Goal: Information Seeking & Learning: Learn about a topic

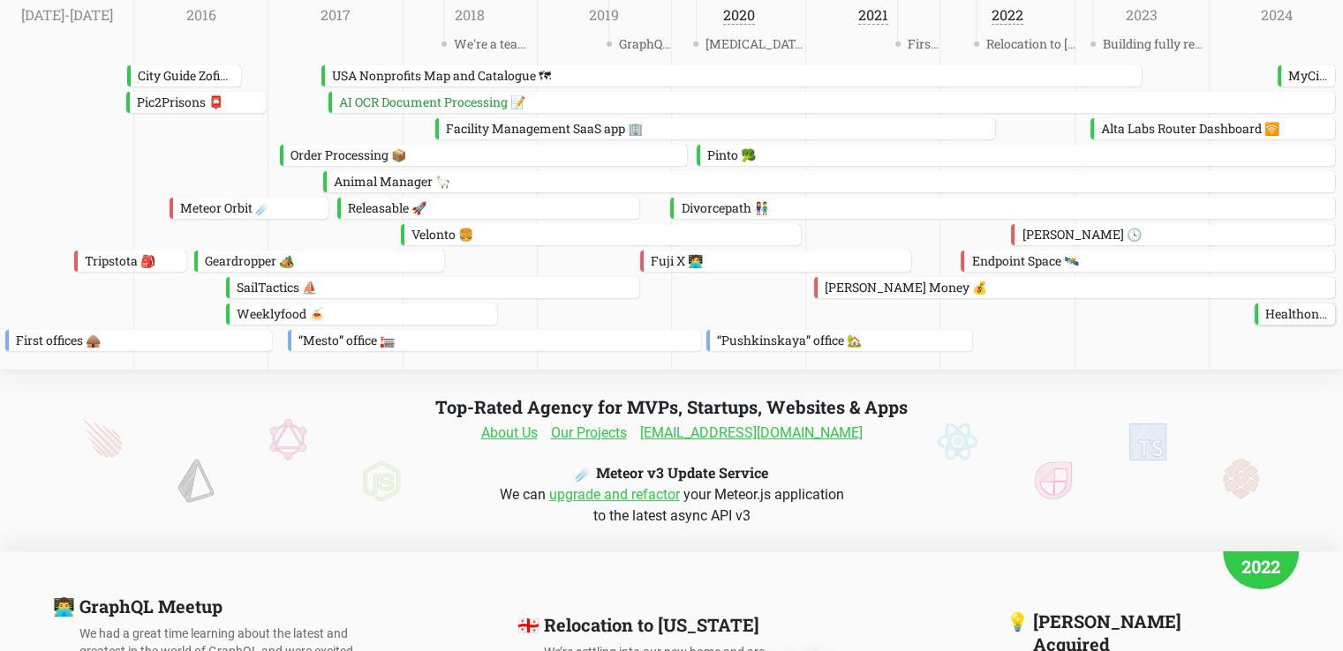
click at [1283, 319] on div "Healthon 🏥" at bounding box center [1296, 314] width 77 height 21
drag, startPoint x: 1215, startPoint y: 337, endPoint x: 1263, endPoint y: 327, distance: 49.7
click at [1215, 337] on div "First offices 🛖 “Mesto” office 🏣 “Pushkinskaya” office 🏡" at bounding box center [671, 340] width 1343 height 21
click at [656, 262] on div "Fuji X 🧑‍💻" at bounding box center [776, 261] width 267 height 21
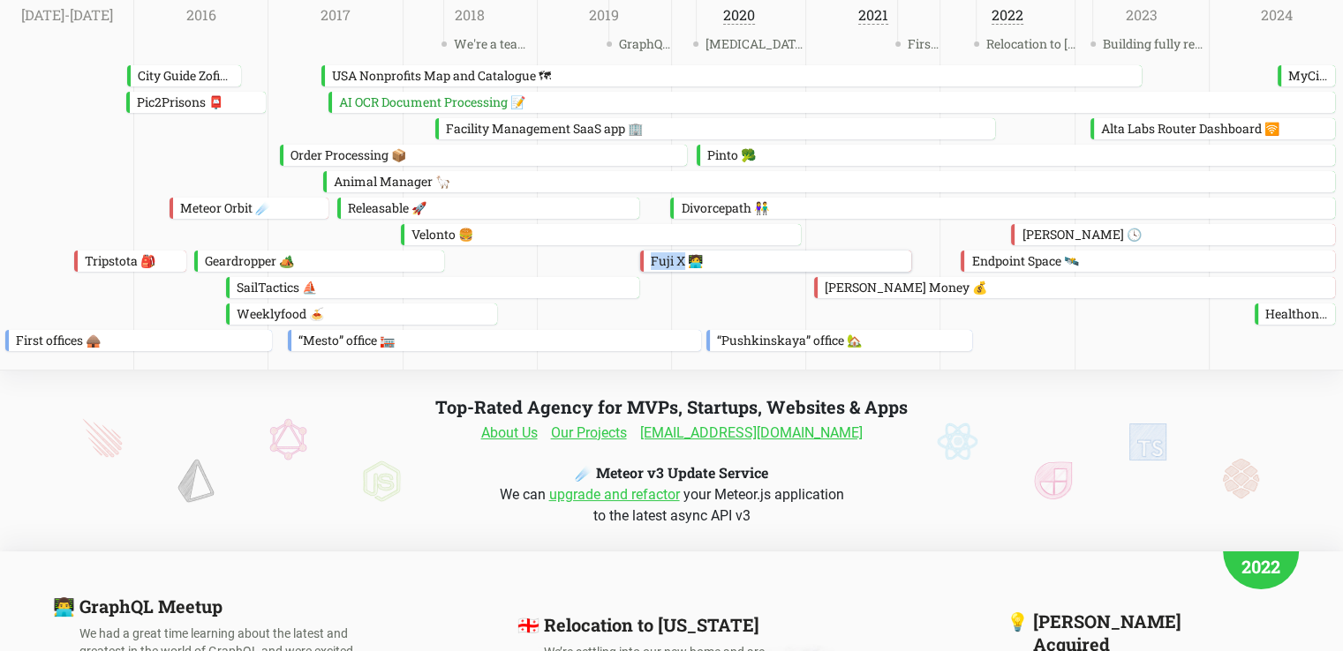
drag, startPoint x: 656, startPoint y: 262, endPoint x: 680, endPoint y: 262, distance: 23.8
click at [680, 262] on div "Fuji X 🧑‍💻" at bounding box center [776, 261] width 267 height 21
click at [839, 330] on div "“Pushkinskaya” office 🏡" at bounding box center [841, 340] width 262 height 21
click at [657, 256] on div "Fuji X 🧑‍💻" at bounding box center [776, 261] width 267 height 21
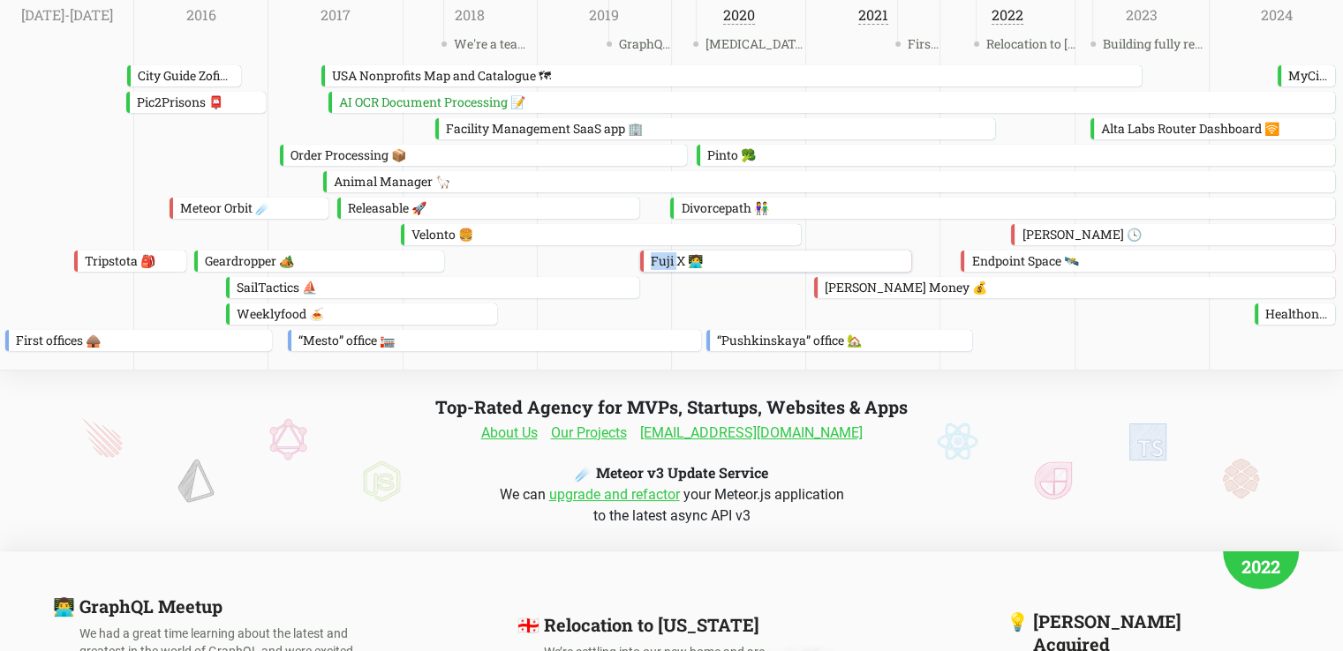
click at [657, 256] on div "Fuji X 🧑‍💻" at bounding box center [776, 261] width 267 height 21
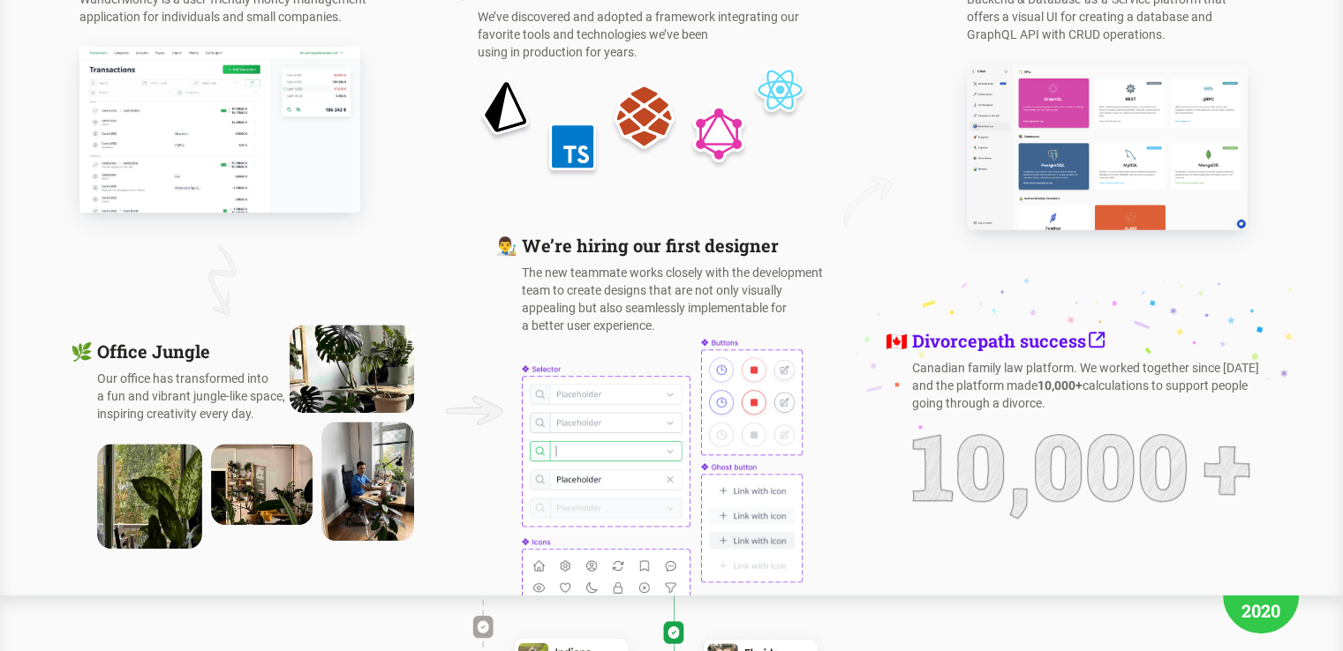
scroll to position [1501, 0]
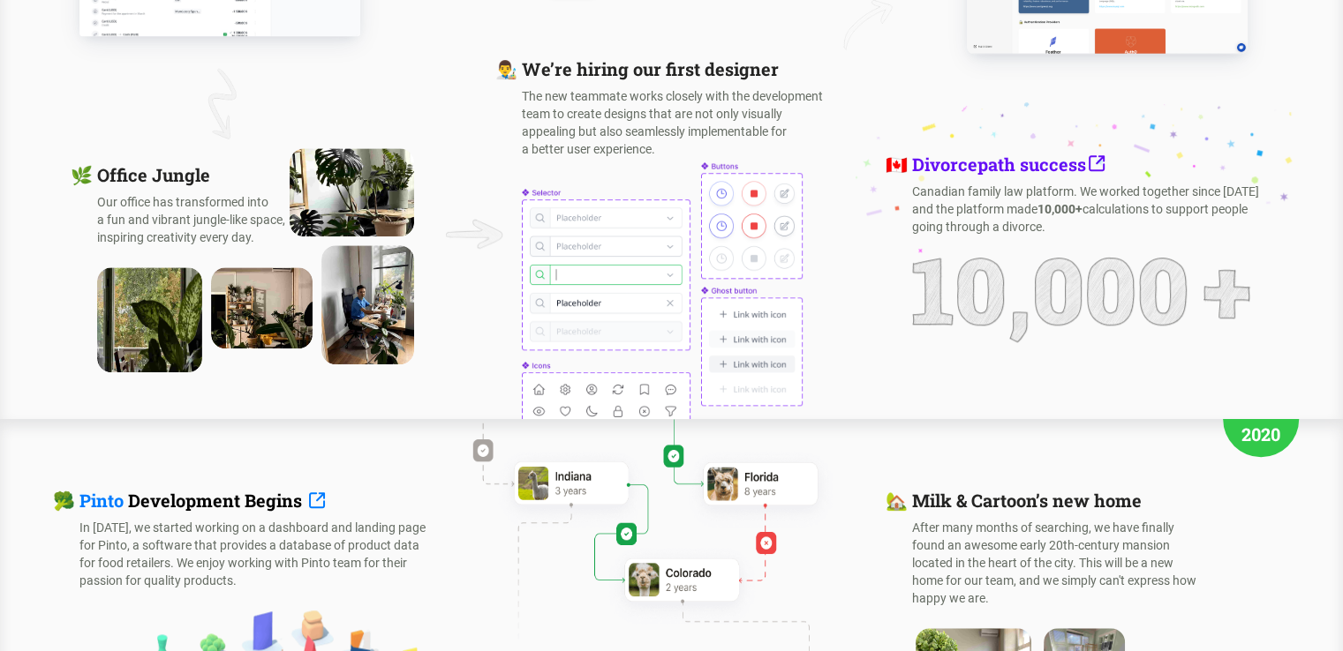
click at [990, 205] on p "Canadian family law platform. We worked together since 2019 and the platform ma…" at bounding box center [1087, 209] width 350 height 53
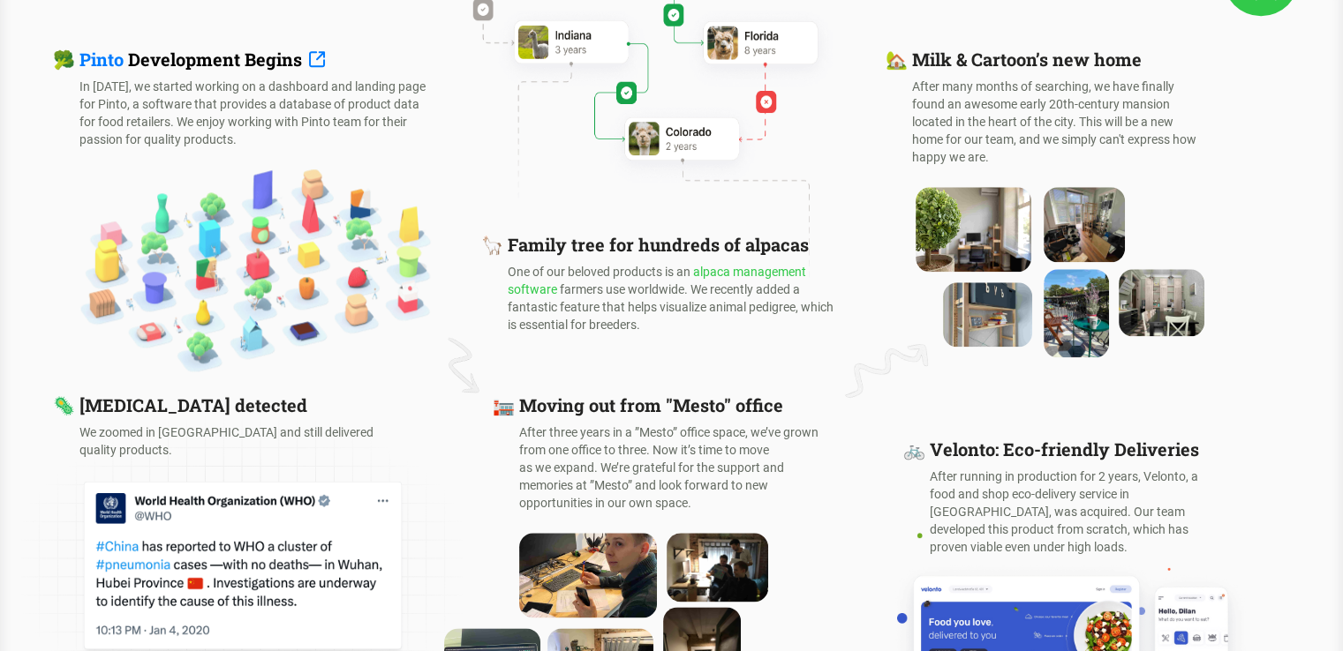
scroll to position [2260, 0]
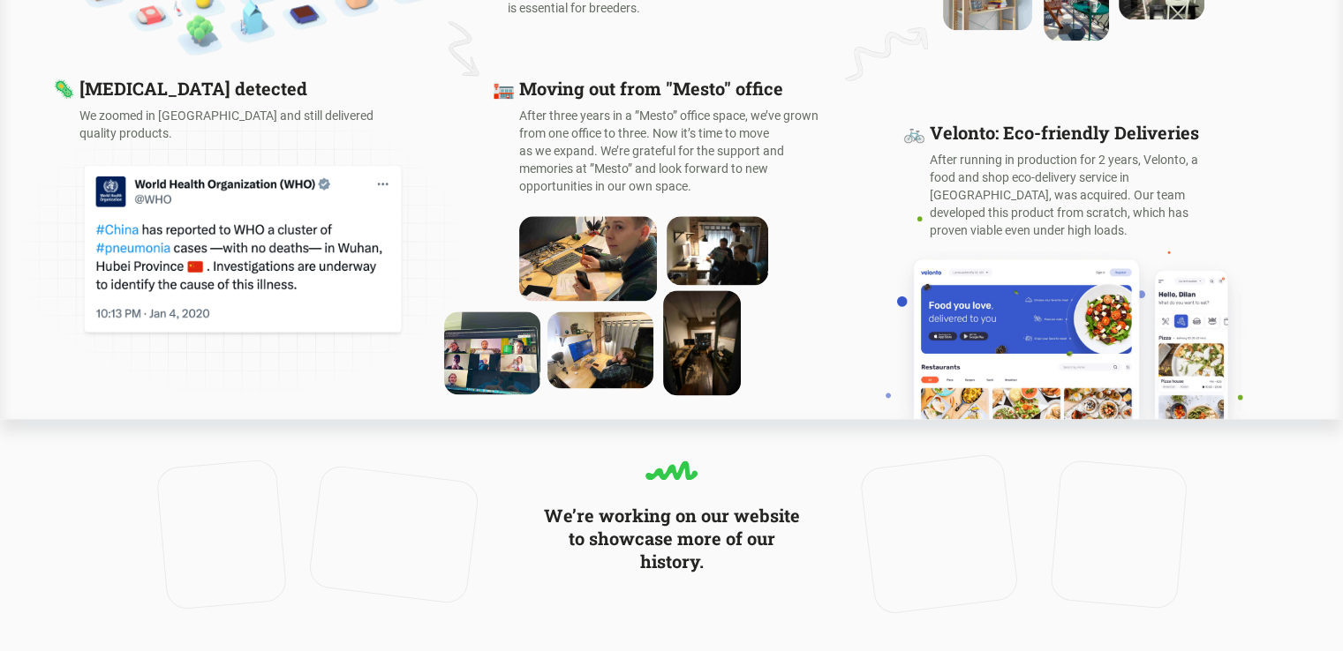
drag, startPoint x: 1090, startPoint y: 523, endPoint x: 954, endPoint y: 493, distance: 139.2
click at [954, 493] on video at bounding box center [938, 535] width 143 height 146
click at [851, 276] on div "🏣 Moving out from "Mesto" office After three years in a ”Mesto” office space, w…" at bounding box center [695, 248] width 353 height 342
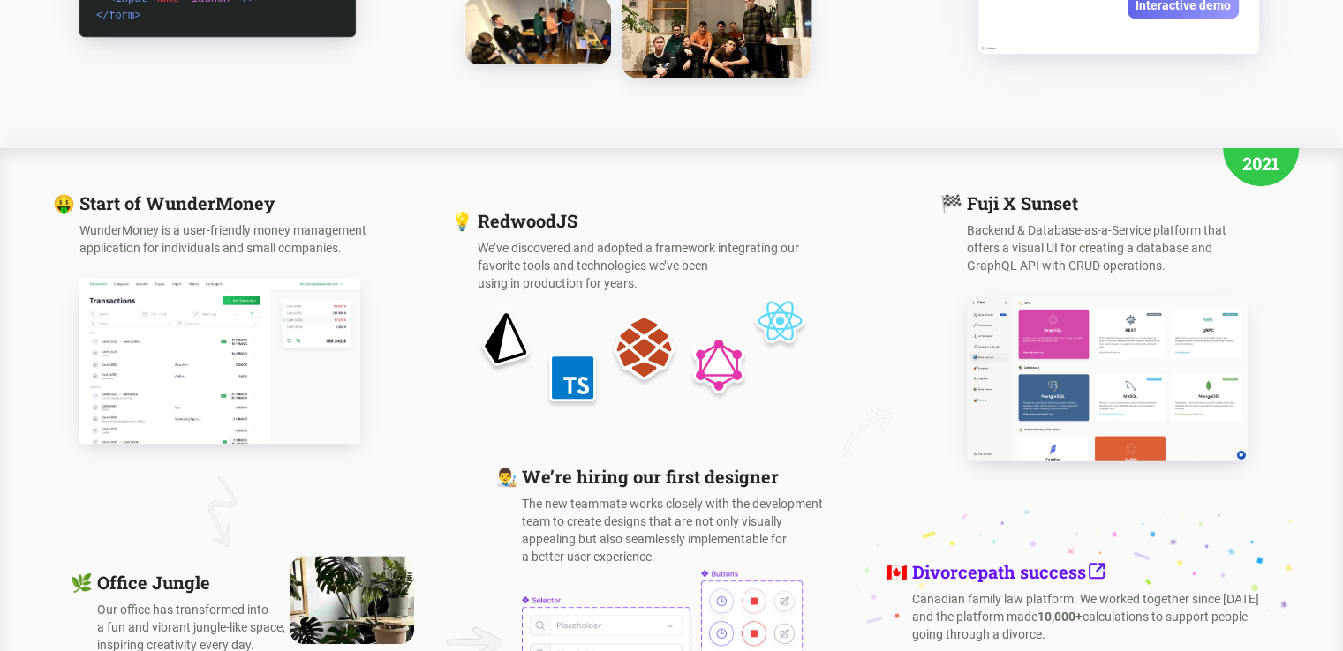
scroll to position [1200, 0]
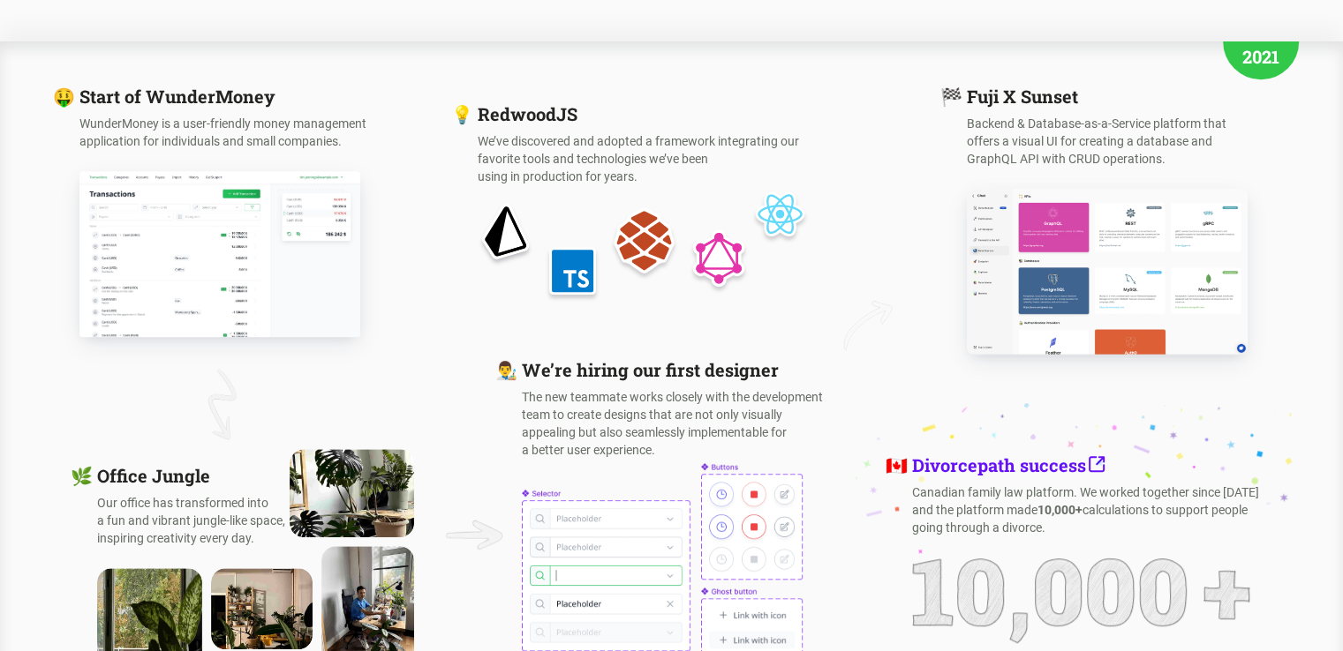
click at [600, 149] on p "We’ve discovered and adopted a framework integrating our favorite tools and tec…" at bounding box center [643, 158] width 330 height 53
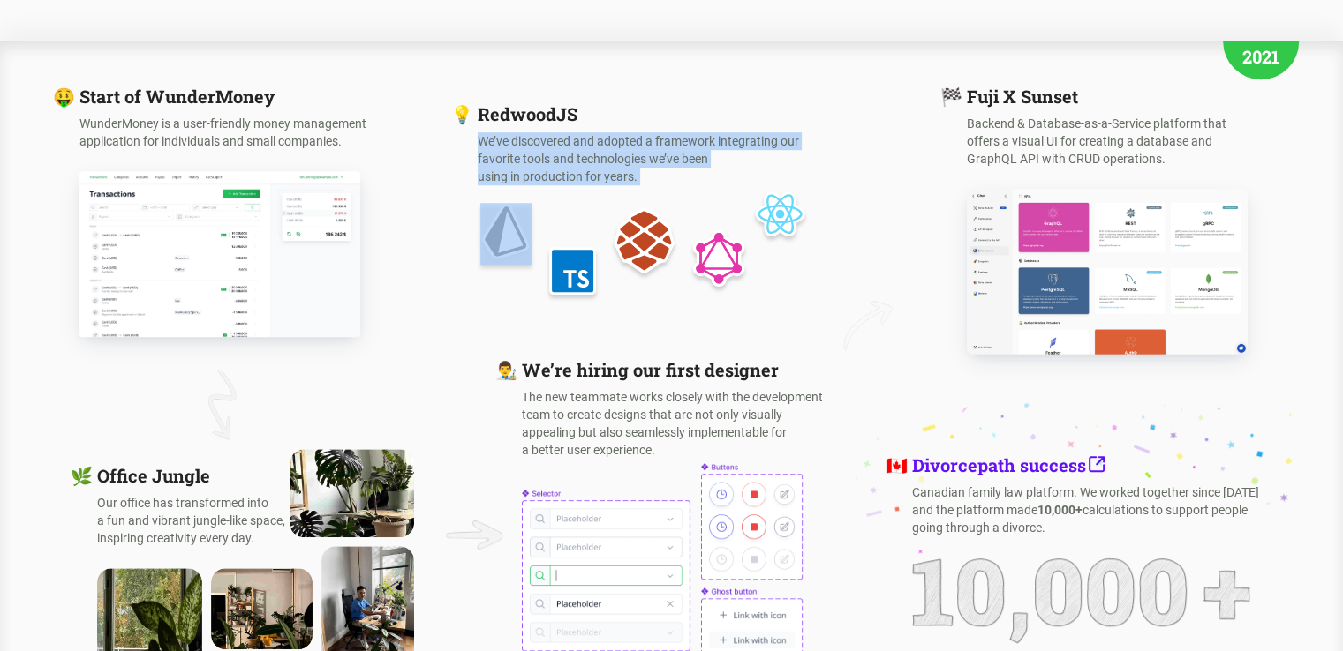
click at [600, 149] on p "We’ve discovered and adopted a framework integrating our favorite tools and tec…" at bounding box center [643, 158] width 330 height 53
click at [589, 109] on div at bounding box center [589, 109] width 0 height 0
click at [597, 143] on p "We’ve discovered and adopted a framework integrating our favorite tools and tec…" at bounding box center [643, 158] width 330 height 53
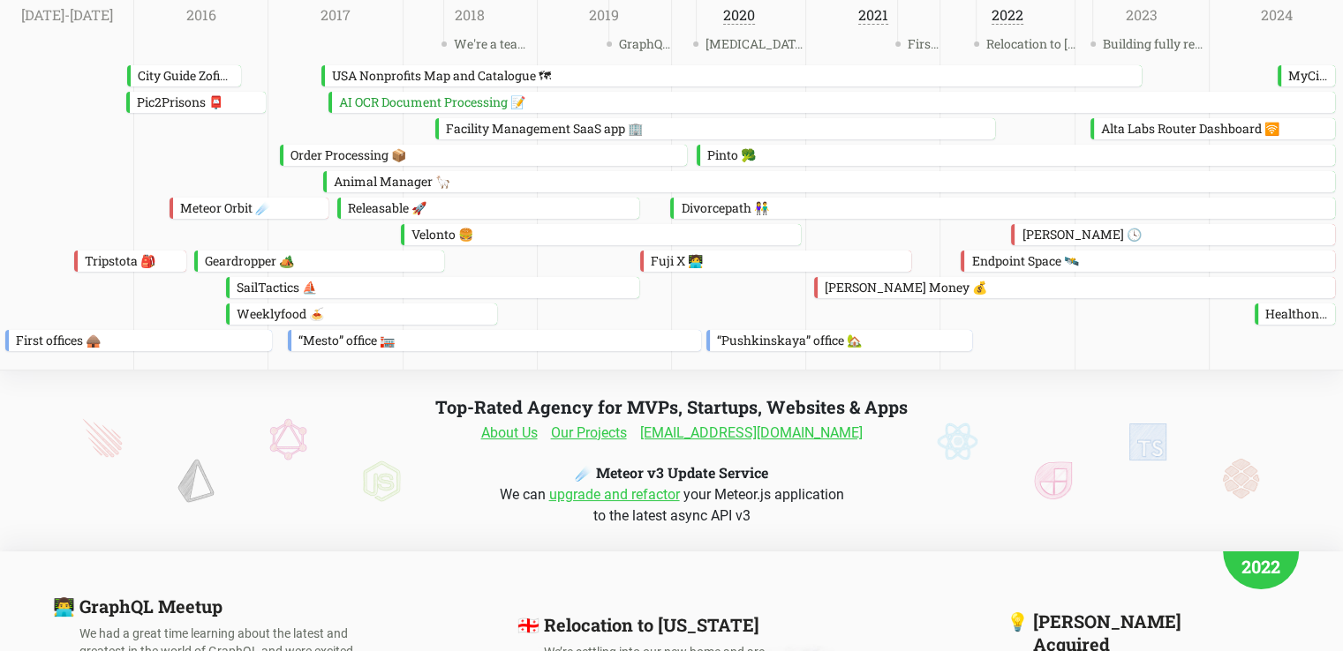
click at [617, 439] on link "Our Projects" at bounding box center [589, 433] width 76 height 21
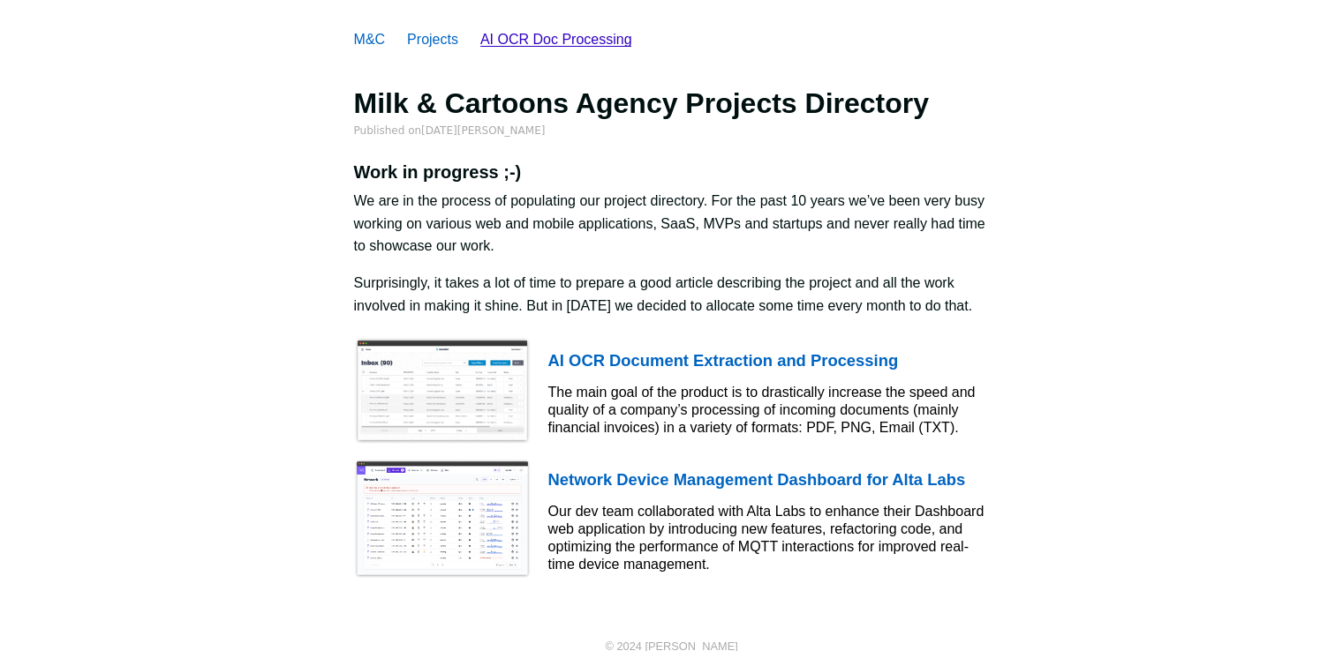
click at [506, 33] on link "AI OCR Doc Processing" at bounding box center [556, 39] width 152 height 15
